Goal: Find specific page/section: Find specific page/section

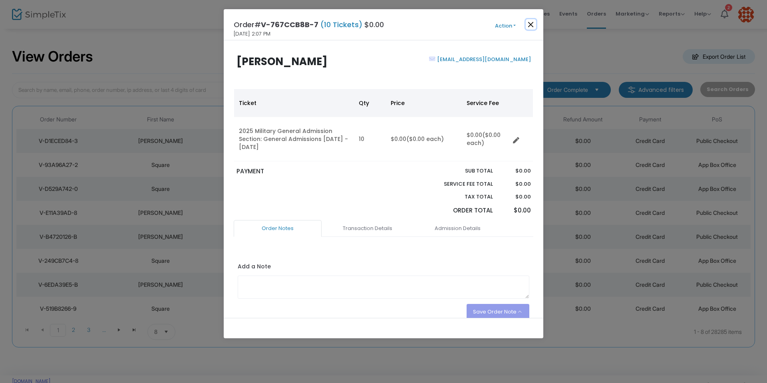
click at [531, 26] on button "Close" at bounding box center [531, 24] width 10 height 10
click at [531, 24] on button "Close" at bounding box center [531, 24] width 10 height 10
